Goal: Information Seeking & Learning: Learn about a topic

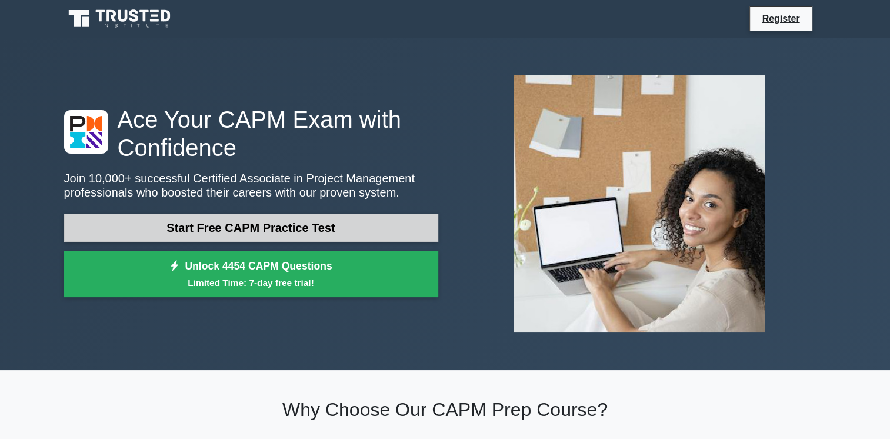
click at [279, 224] on link "Start Free CAPM Practice Test" at bounding box center [251, 228] width 374 height 28
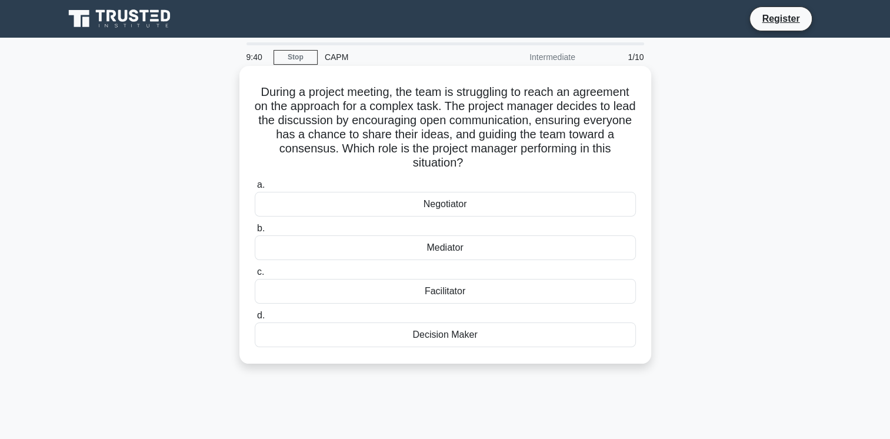
click at [464, 297] on div "Facilitator" at bounding box center [445, 291] width 381 height 25
click at [255, 276] on input "c. Facilitator" at bounding box center [255, 272] width 0 height 8
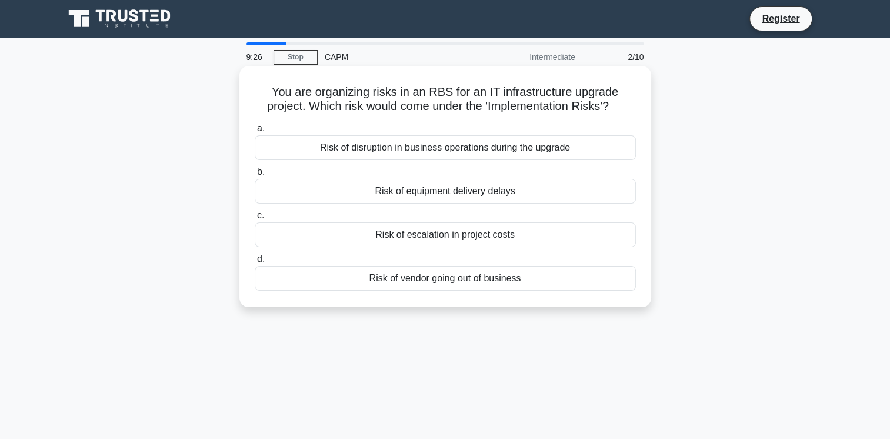
click at [441, 146] on div "Risk of disruption in business operations during the upgrade" at bounding box center [445, 147] width 381 height 25
click at [255, 132] on input "a. Risk of disruption in business operations during the upgrade" at bounding box center [255, 129] width 0 height 8
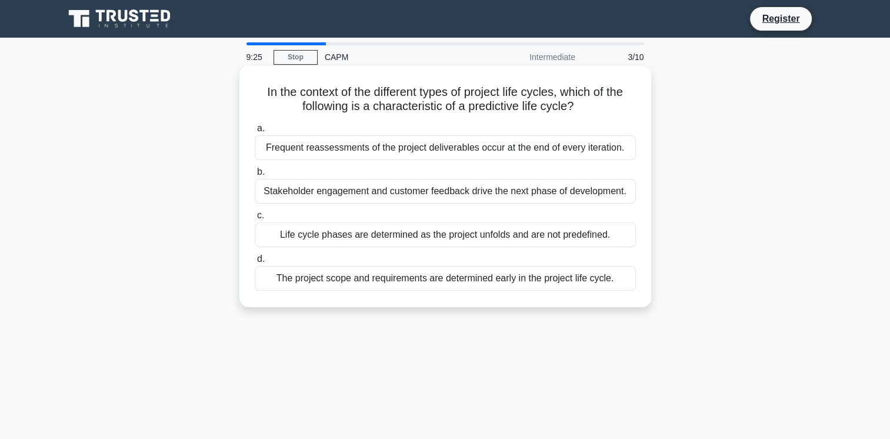
click at [404, 192] on div "Stakeholder engagement and customer feedback drive the next phase of developmen…" at bounding box center [445, 191] width 381 height 25
click at [255, 176] on input "b. Stakeholder engagement and customer feedback drive the next phase of develop…" at bounding box center [255, 172] width 0 height 8
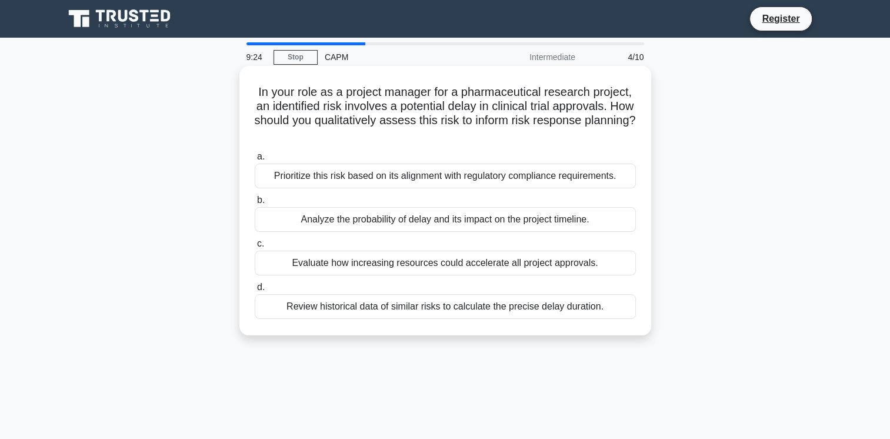
click at [405, 212] on div "Analyze the probability of delay and its impact on the project timeline." at bounding box center [445, 219] width 381 height 25
click at [255, 204] on input "b. Analyze the probability of delay and its impact on the project timeline." at bounding box center [255, 200] width 0 height 8
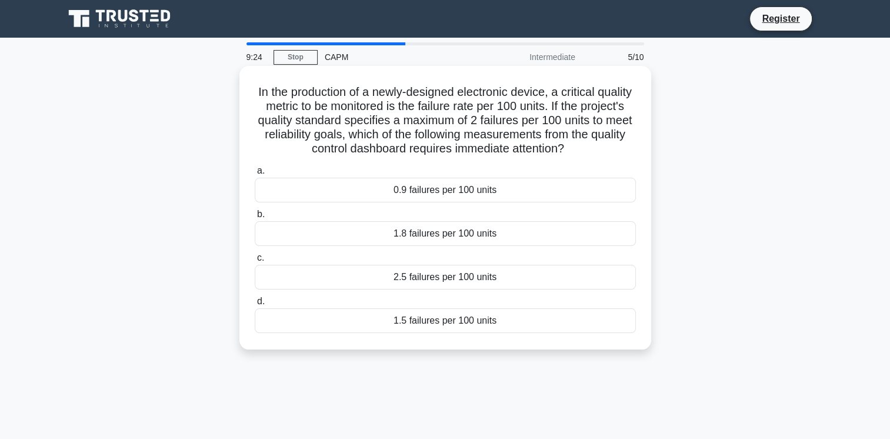
click at [423, 236] on div "1.8 failures per 100 units" at bounding box center [445, 233] width 381 height 25
click at [255, 218] on input "b. 1.8 failures per 100 units" at bounding box center [255, 215] width 0 height 8
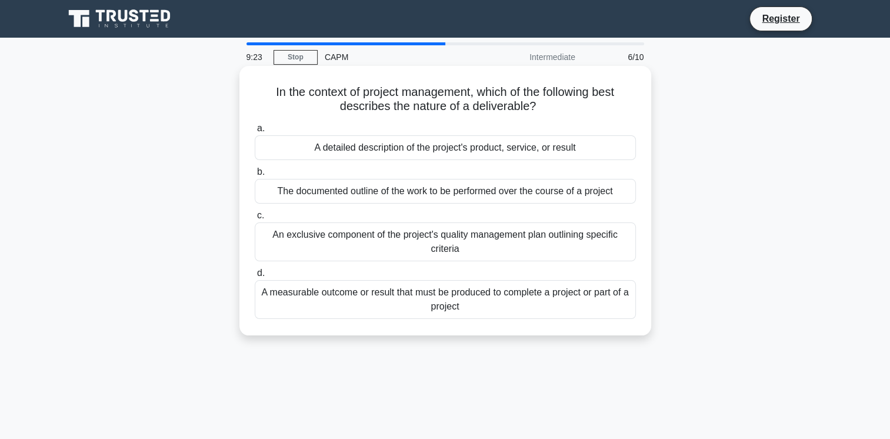
click at [462, 250] on div "An exclusive component of the project's quality management plan outlining speci…" at bounding box center [445, 241] width 381 height 39
click at [255, 219] on input "c. An exclusive component of the project's quality management plan outlining sp…" at bounding box center [255, 216] width 0 height 8
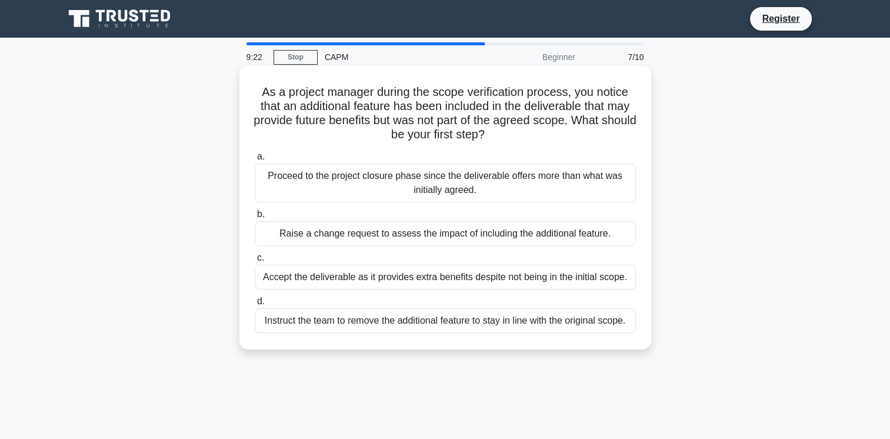
click at [417, 225] on div "Raise a change request to assess the impact of including the additional feature." at bounding box center [445, 233] width 381 height 25
click at [255, 218] on input "b. Raise a change request to assess the impact of including the additional feat…" at bounding box center [255, 215] width 0 height 8
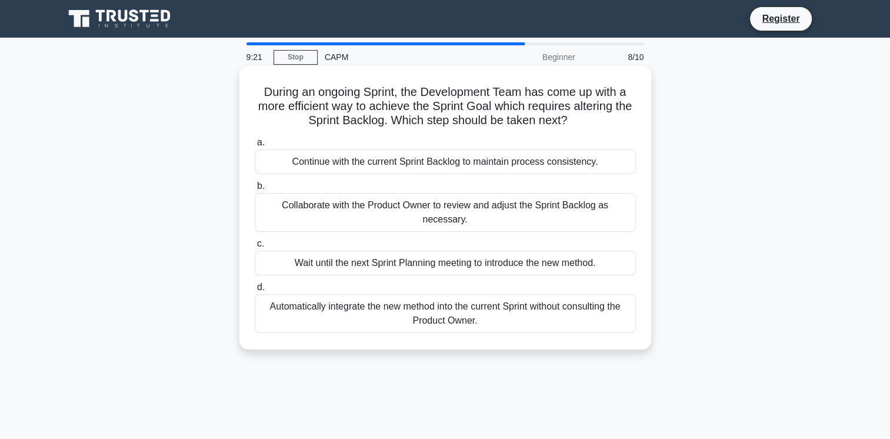
click at [405, 297] on div "Automatically integrate the new method into the current Sprint without consulti…" at bounding box center [445, 313] width 381 height 39
click at [255, 291] on input "d. Automatically integrate the new method into the current Sprint without consu…" at bounding box center [255, 288] width 0 height 8
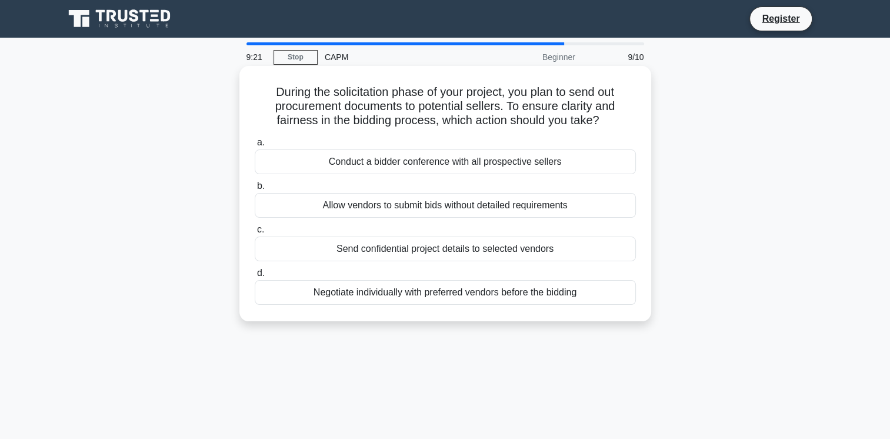
click at [427, 159] on div "Conduct a bidder conference with all prospective sellers" at bounding box center [445, 161] width 381 height 25
click at [255, 146] on input "a. Conduct a bidder conference with all prospective sellers" at bounding box center [255, 143] width 0 height 8
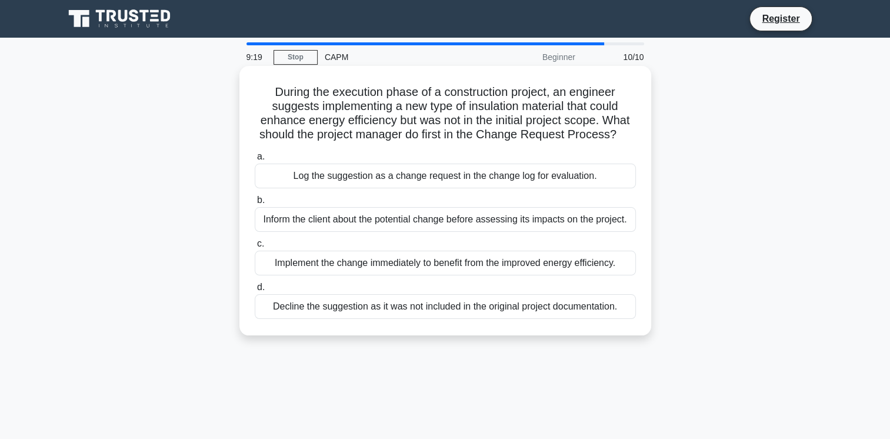
click at [422, 220] on div "Inform the client about the potential change before assessing its impacts on th…" at bounding box center [445, 219] width 381 height 25
click at [255, 204] on input "b. Inform the client about the potential change before assessing its impacts on…" at bounding box center [255, 200] width 0 height 8
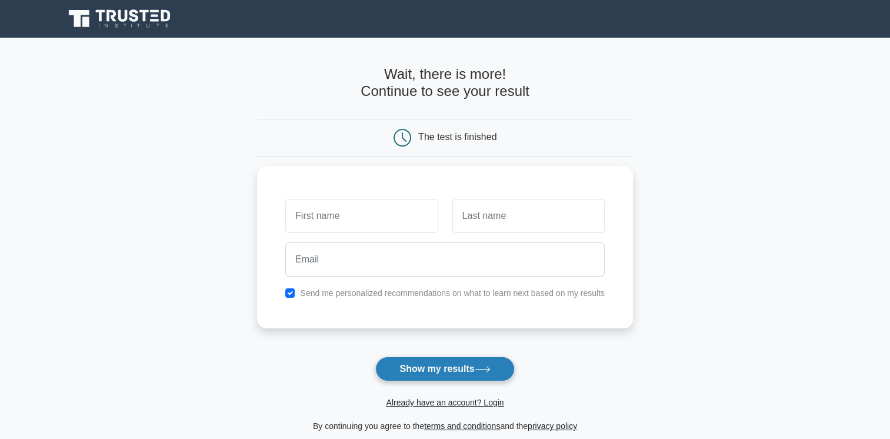
click at [400, 367] on button "Show my results" at bounding box center [444, 369] width 139 height 25
